Goal: Transaction & Acquisition: Download file/media

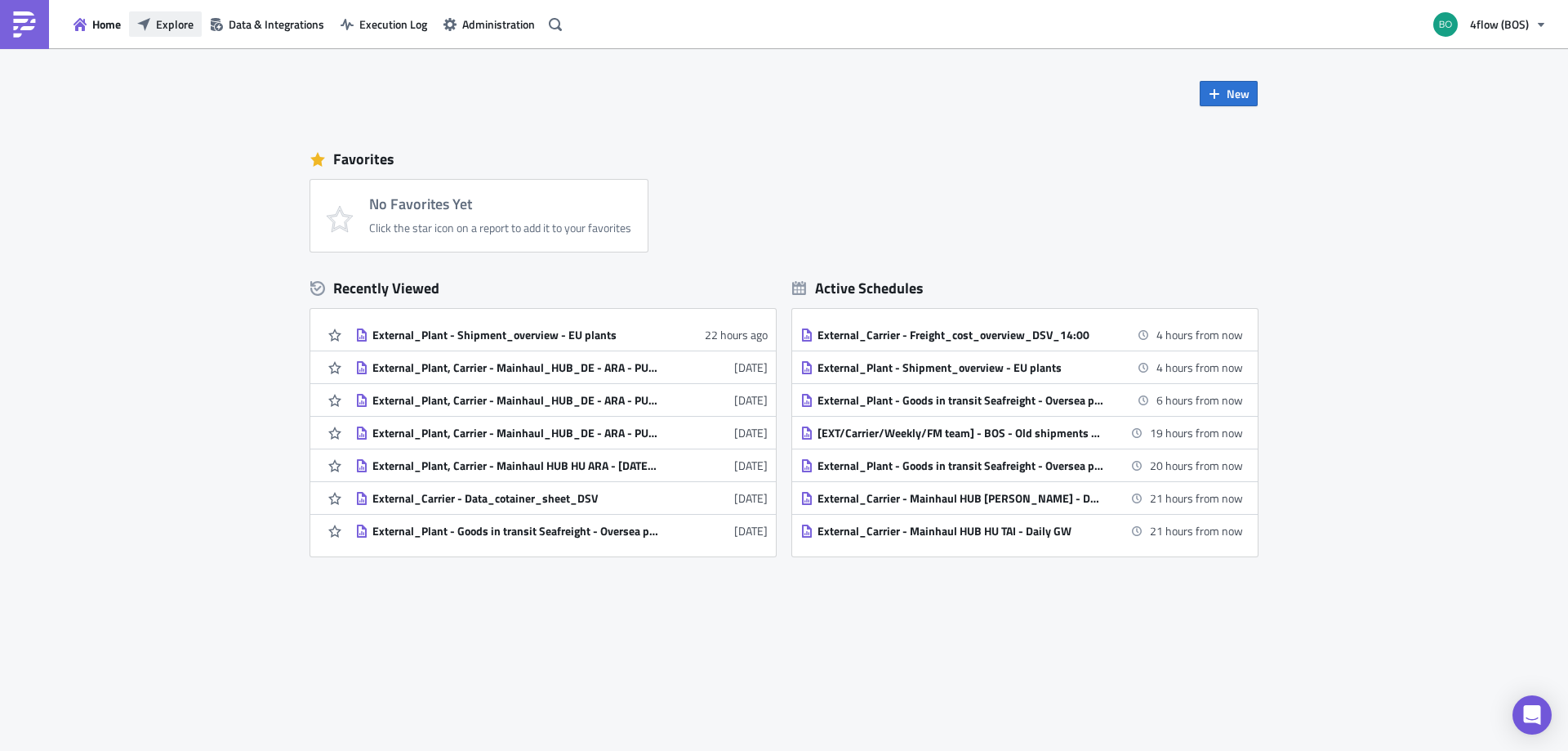
click at [186, 23] on span "Explore" at bounding box center [174, 24] width 38 height 17
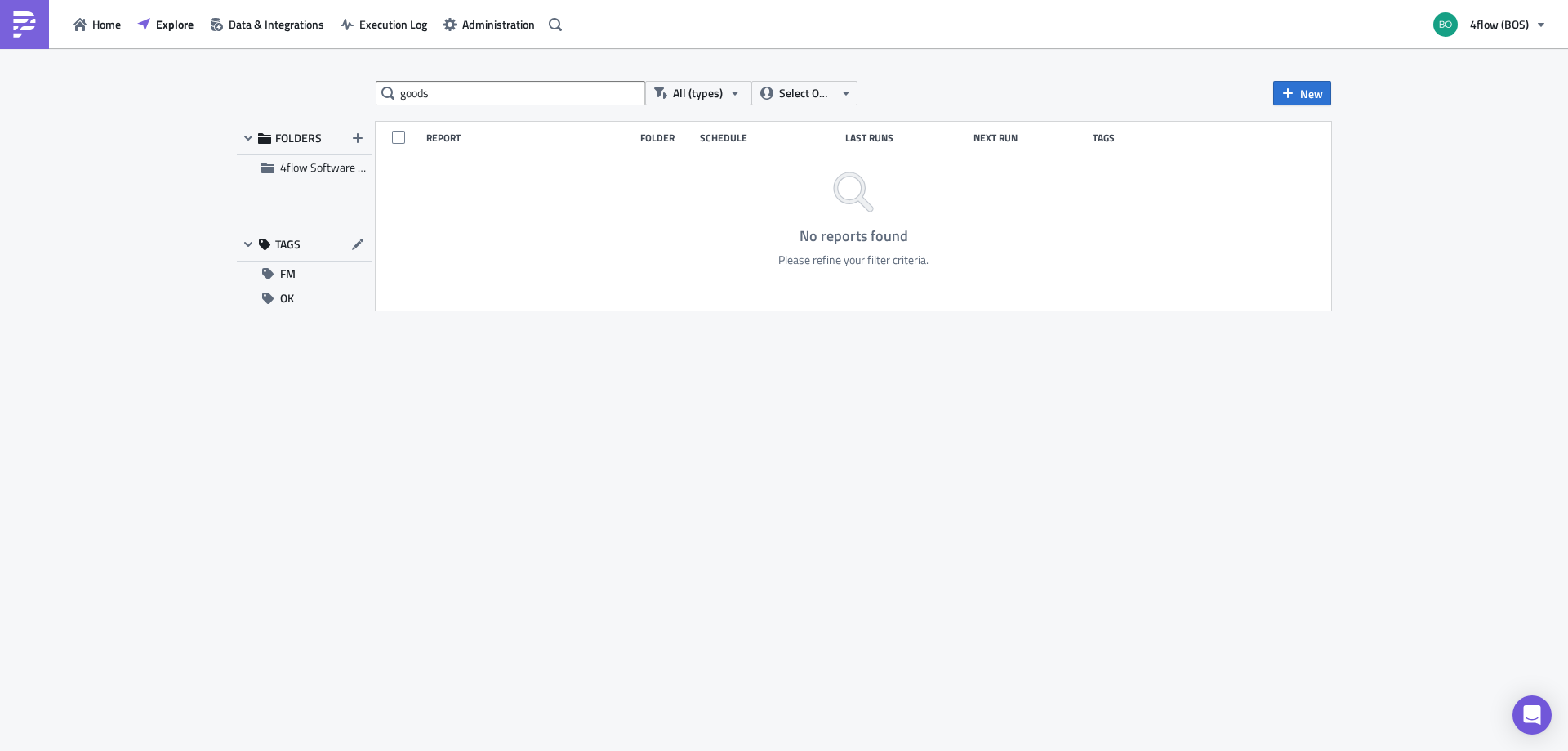
type input "goods"
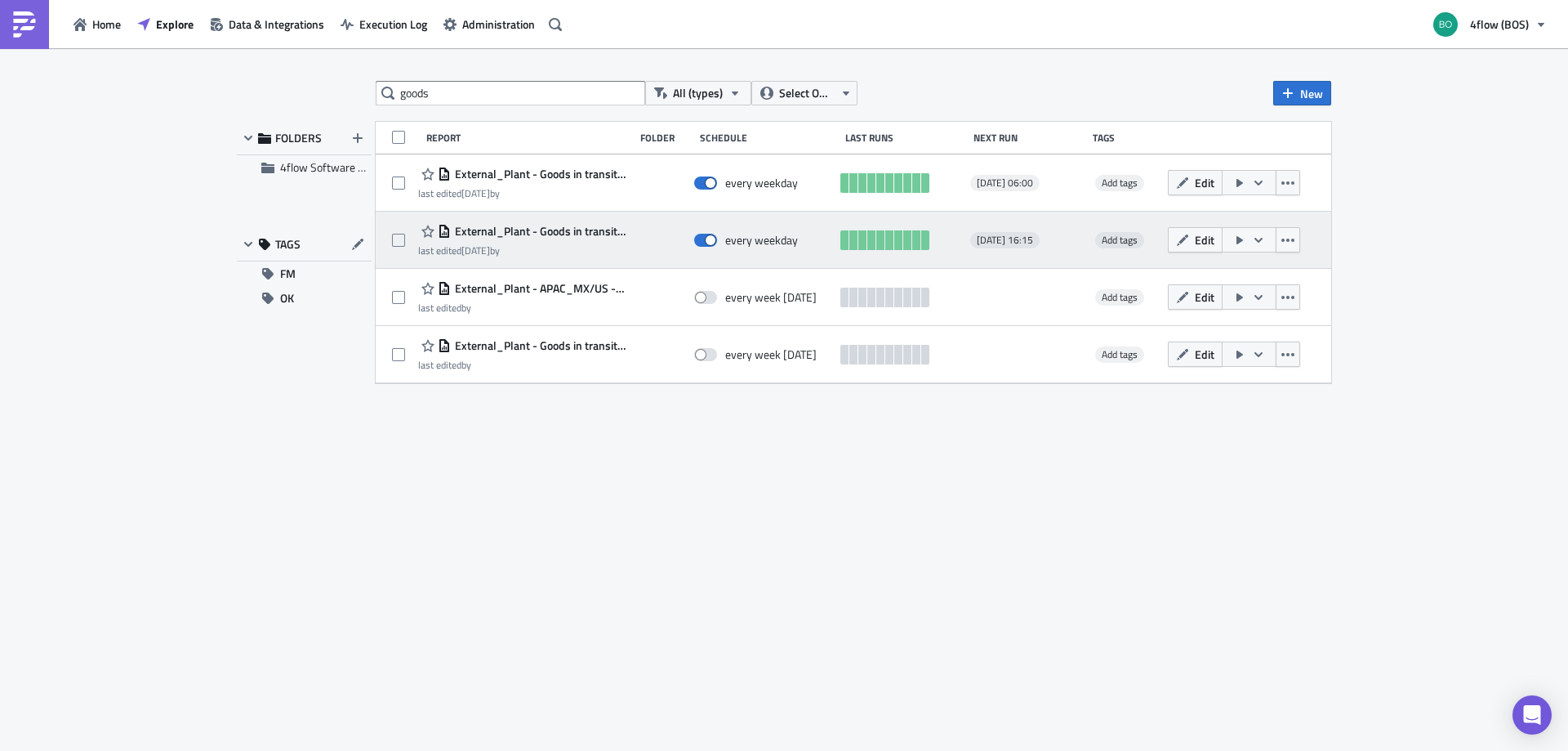
click at [561, 237] on span "External_Plant - Goods in transit Seafreight - Oversea plants_IRA" at bounding box center [538, 231] width 175 height 15
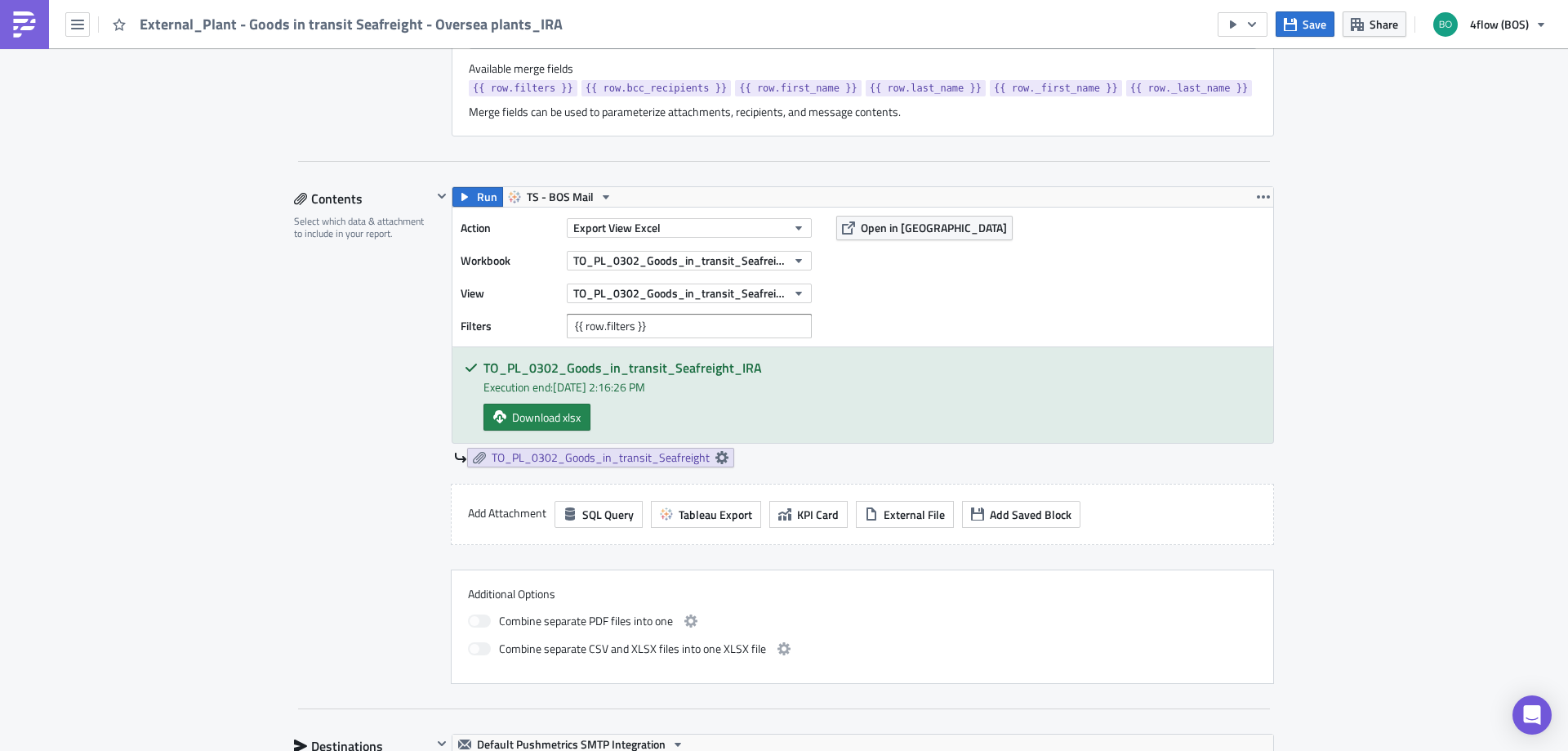
scroll to position [823, 0]
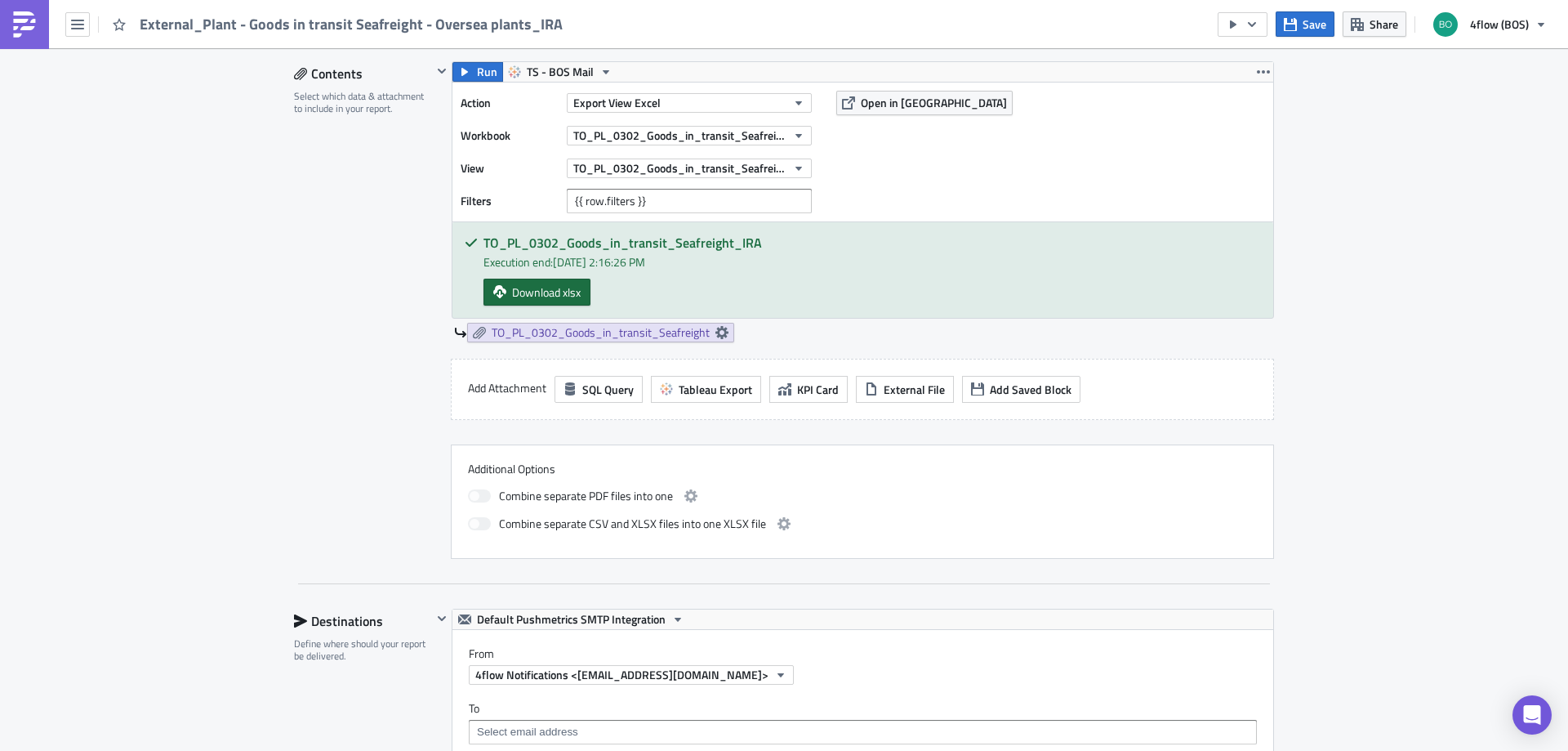
click at [545, 294] on span "Download xlsx" at bounding box center [547, 292] width 69 height 17
copy h5 "TO_PL_0302_Goods_in_transit_Seafreight_IR"
